Goal: Find specific page/section: Find specific page/section

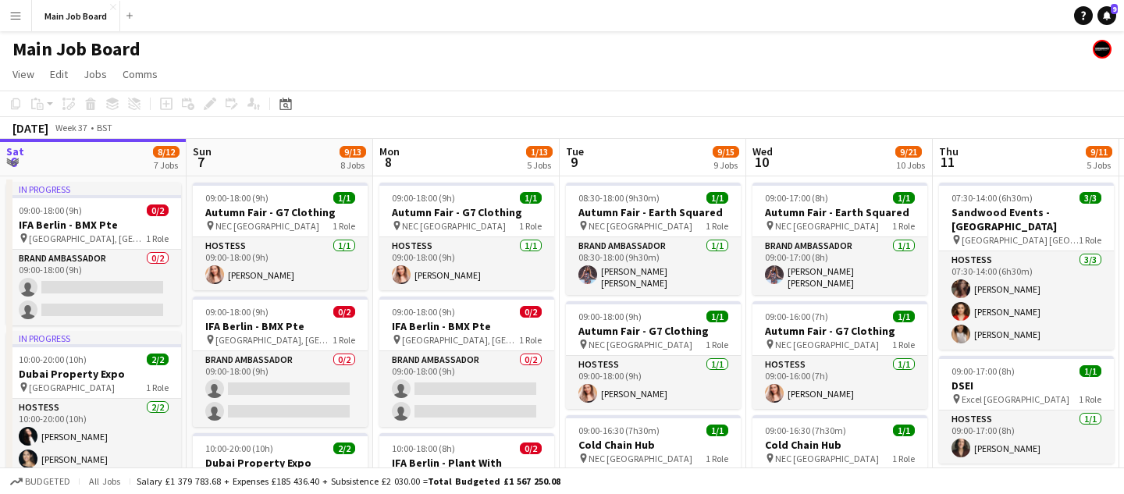
scroll to position [0, 775]
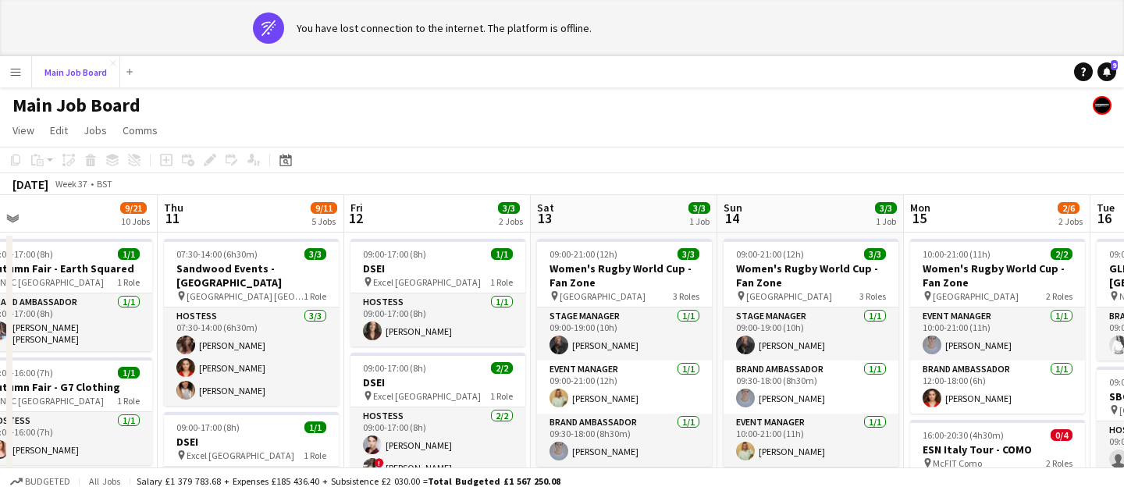
click at [32, 57] on button "Main Job Board Close" at bounding box center [76, 72] width 88 height 30
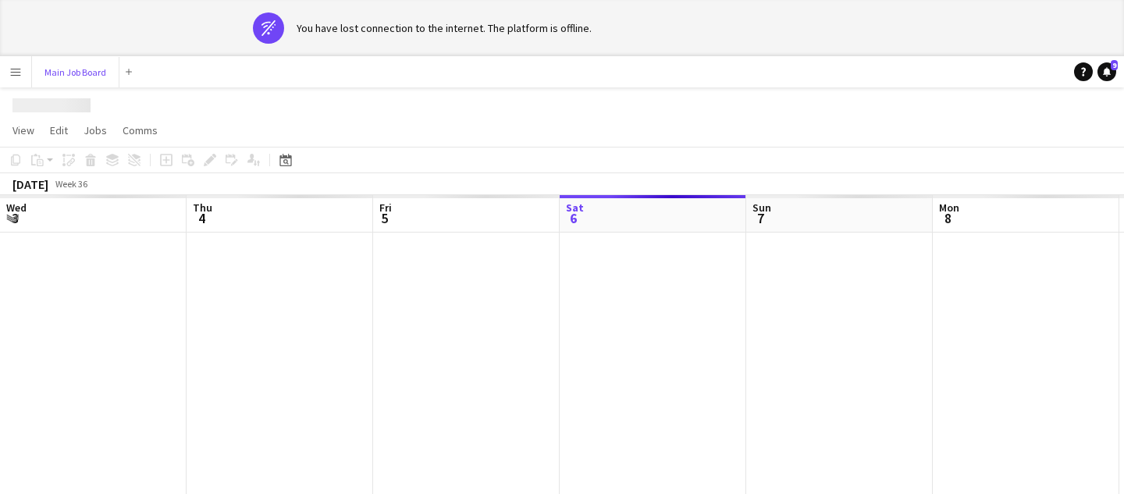
scroll to position [0, 373]
